Goal: Task Accomplishment & Management: Complete application form

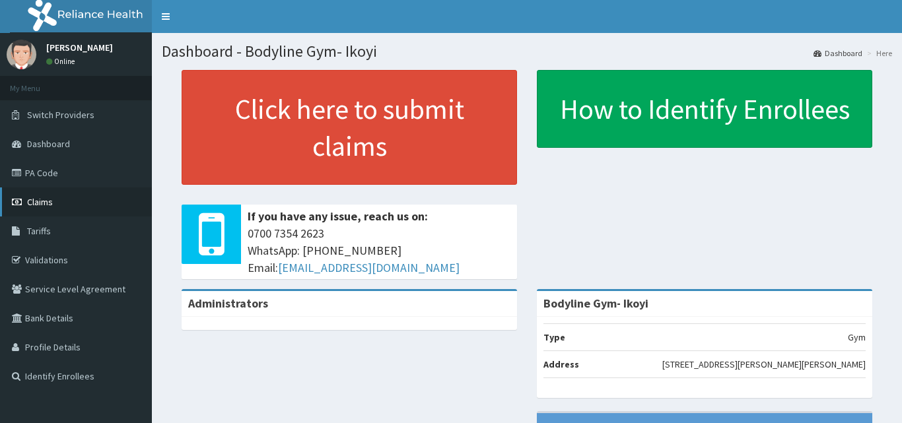
click at [64, 198] on link "Claims" at bounding box center [76, 202] width 152 height 29
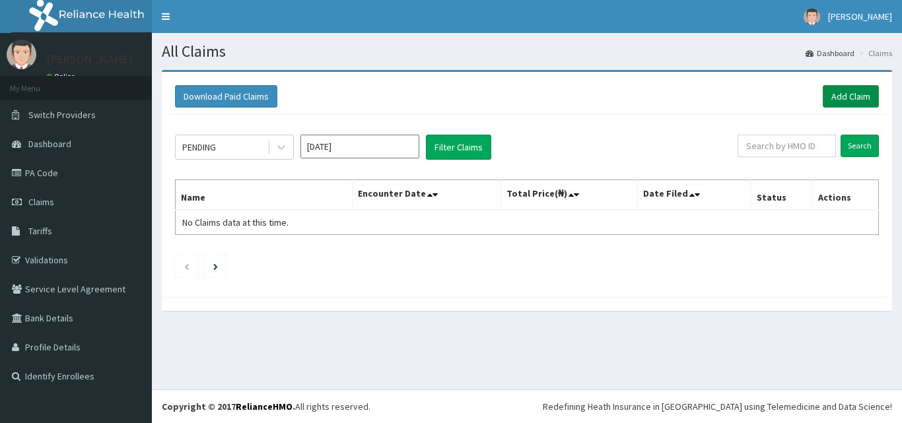
click at [835, 103] on link "Add Claim" at bounding box center [851, 96] width 56 height 22
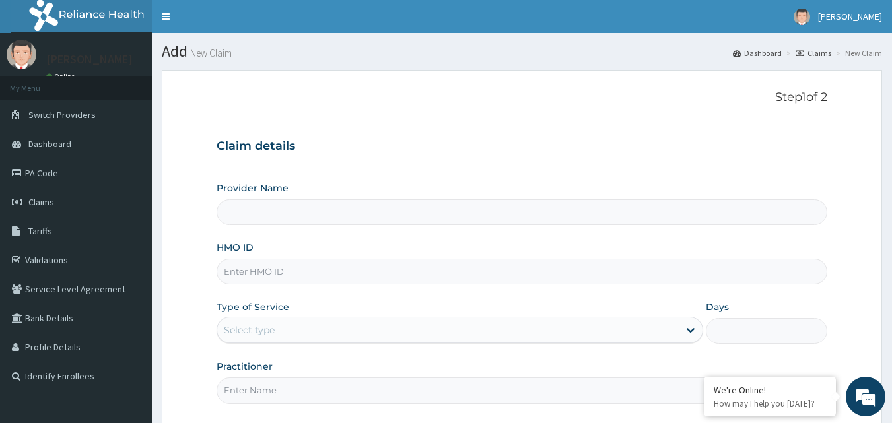
type input "Bodyline Gym- Ikoyi"
type input "1"
